Goal: Transaction & Acquisition: Purchase product/service

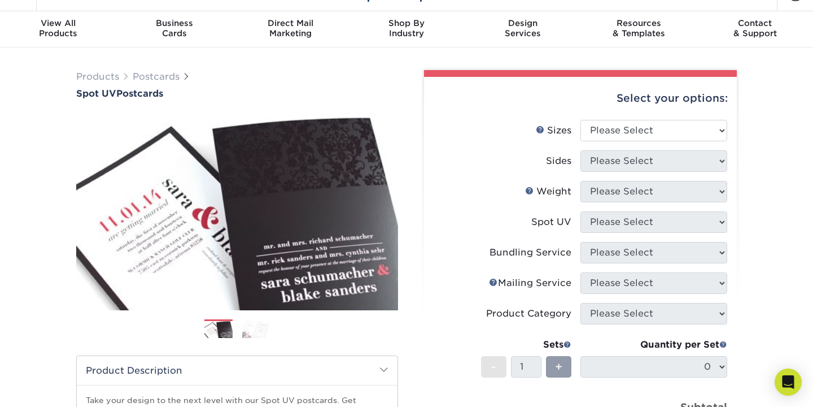
scroll to position [24, 0]
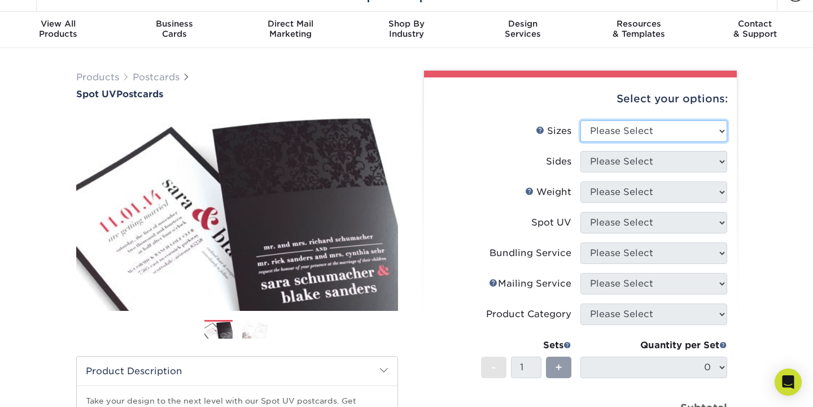
click at [666, 126] on select "Please Select 1.5" x 7" 2" x 6" 2" x 8" 2.12" x 5.5" 2.75" x 4.25" 2.75" x 8.5"…" at bounding box center [654, 130] width 147 height 21
select select "4.00x6.00"
click at [581, 120] on select "Please Select 1.5" x 7" 2" x 6" 2" x 8" 2.12" x 5.5" 2.75" x 4.25" 2.75" x 8.5"…" at bounding box center [654, 130] width 147 height 21
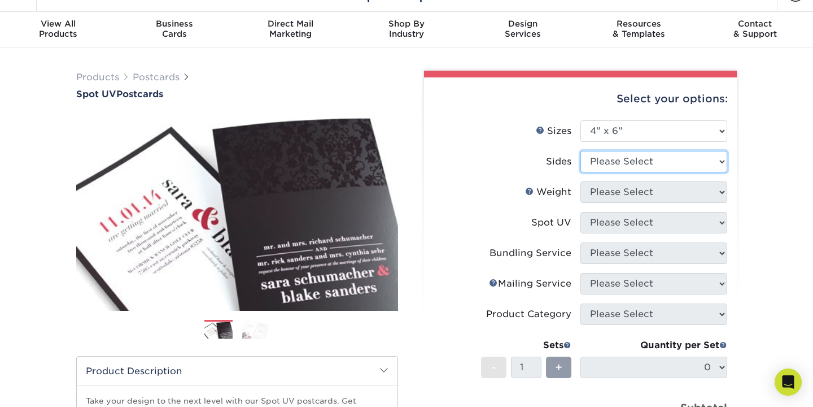
click at [672, 163] on select "Please Select Print Both Sides Print Front Only" at bounding box center [654, 161] width 147 height 21
select select "13abbda7-1d64-4f25-8bb2-c179b224825d"
click at [581, 151] on select "Please Select Print Both Sides Print Front Only" at bounding box center [654, 161] width 147 height 21
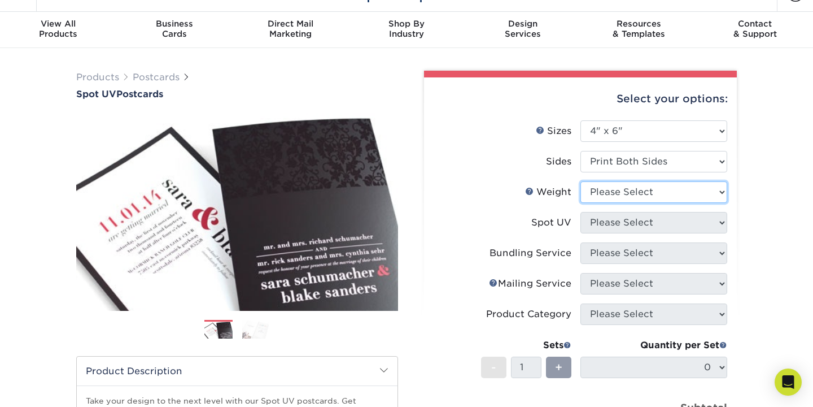
click at [664, 199] on select "Please Select 16PT" at bounding box center [654, 191] width 147 height 21
select select "16PT"
click at [581, 181] on select "Please Select 16PT" at bounding box center [654, 191] width 147 height 21
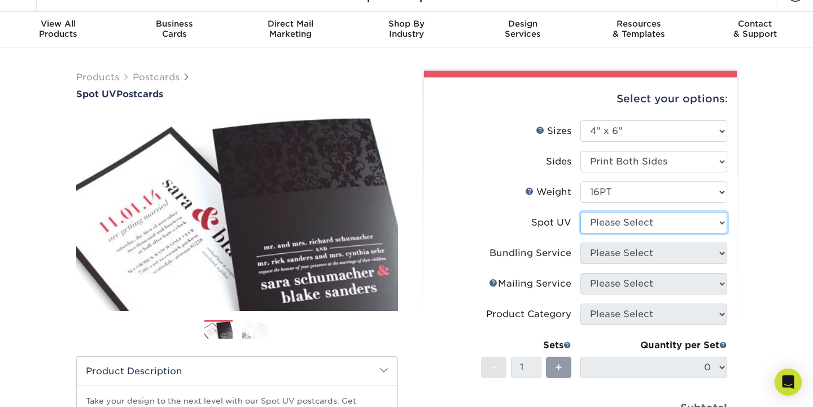
click at [663, 215] on select "Please Select Front and Back (Both Sides) Front Only Back Only" at bounding box center [654, 222] width 147 height 21
select select "1"
click at [581, 212] on select "Please Select Front and Back (Both Sides) Front Only Back Only" at bounding box center [654, 222] width 147 height 21
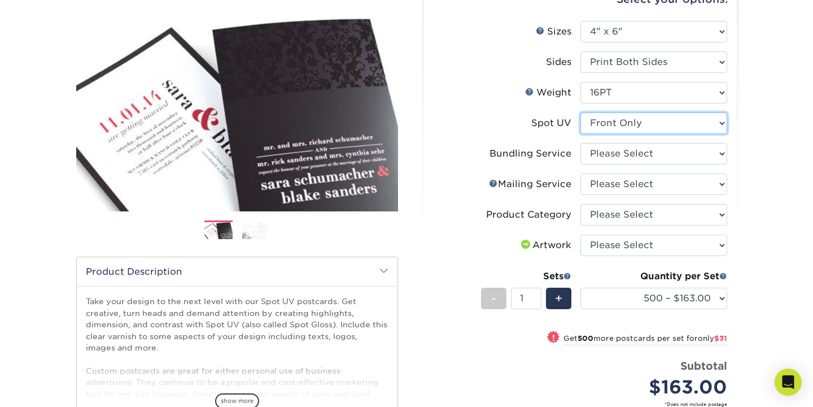
scroll to position [288, 0]
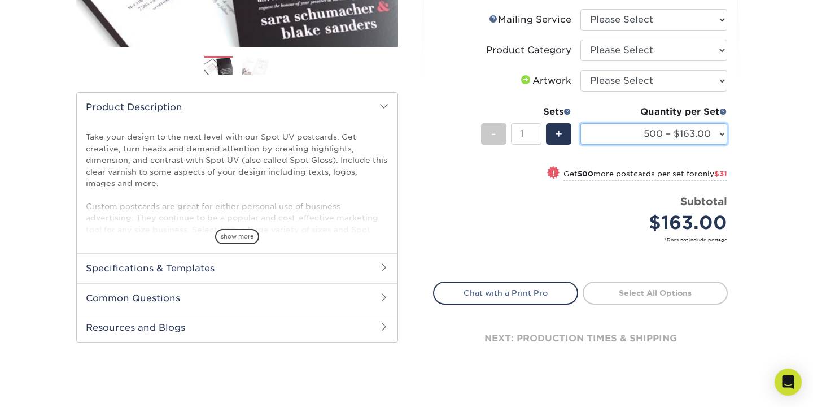
click at [712, 135] on select "500 – $163.00 1000 – $194.00 2500 – $321.00 5000 – $388.00 10000 – $771.00 1500…" at bounding box center [654, 133] width 147 height 21
